Goal: Information Seeking & Learning: Learn about a topic

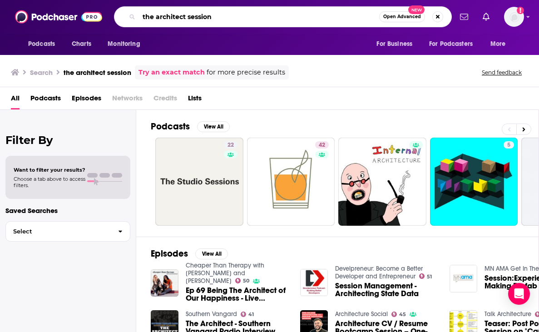
click at [222, 18] on input "the architect session" at bounding box center [259, 17] width 240 height 15
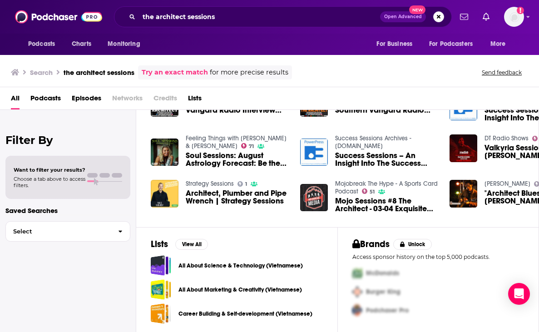
scroll to position [176, 0]
click at [47, 102] on span "Podcasts" at bounding box center [45, 100] width 30 height 19
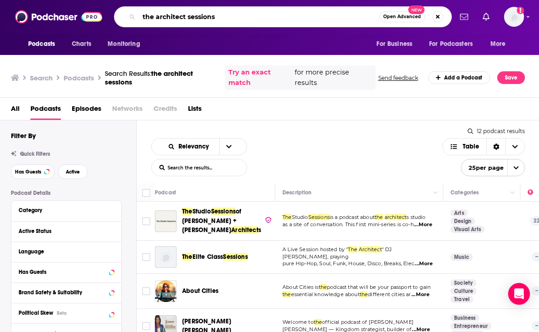
click at [223, 21] on input "the architect sessions" at bounding box center [259, 17] width 240 height 15
paste input "Search podcasts, credits, & more..."
type input "the architect session"
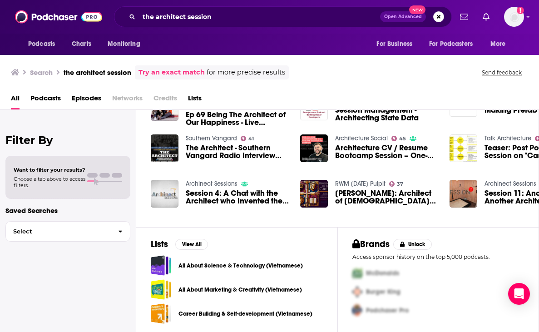
click at [51, 98] on span "Podcasts" at bounding box center [45, 100] width 30 height 19
